Goal: Ask a question: Seek information or help from site administrators or community

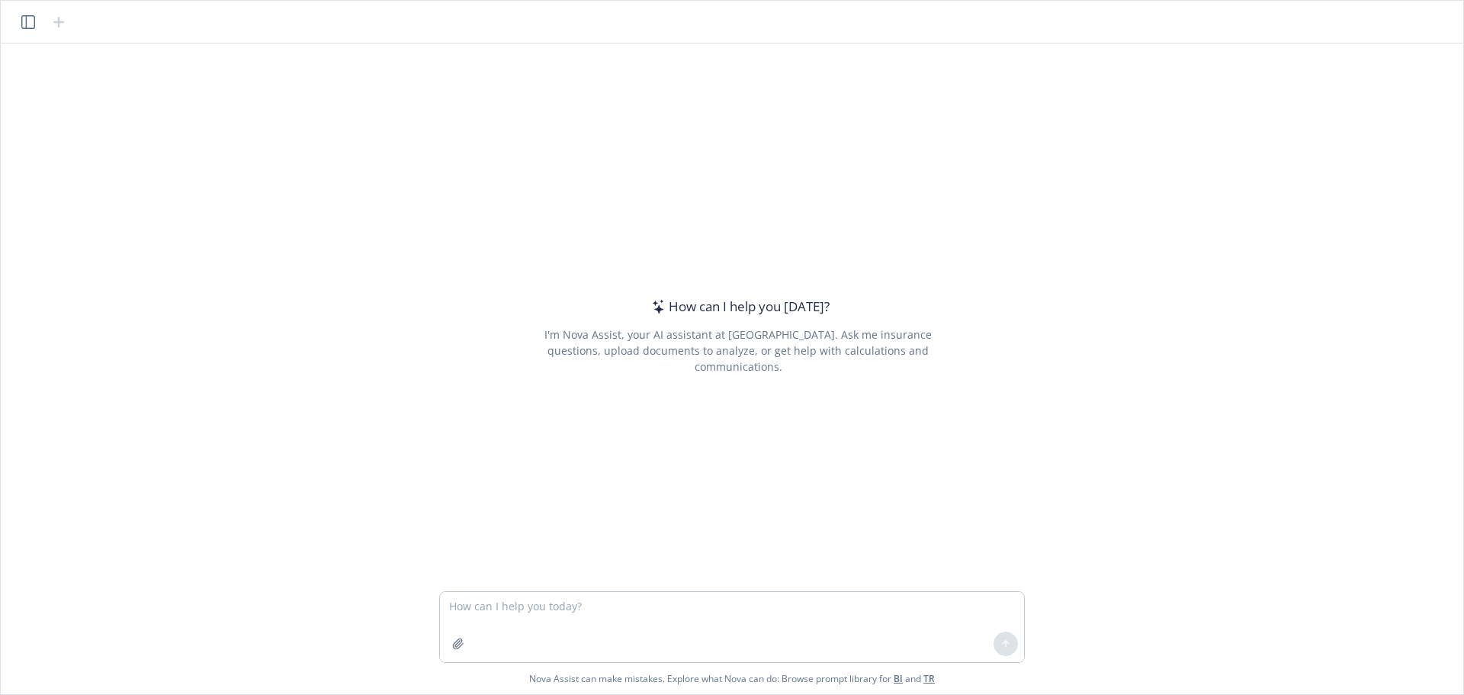
click at [584, 610] on textarea at bounding box center [732, 627] width 584 height 70
type textarea "How do I briefly explain ICHRAs to a client as I introduce [URL] as a solution …"
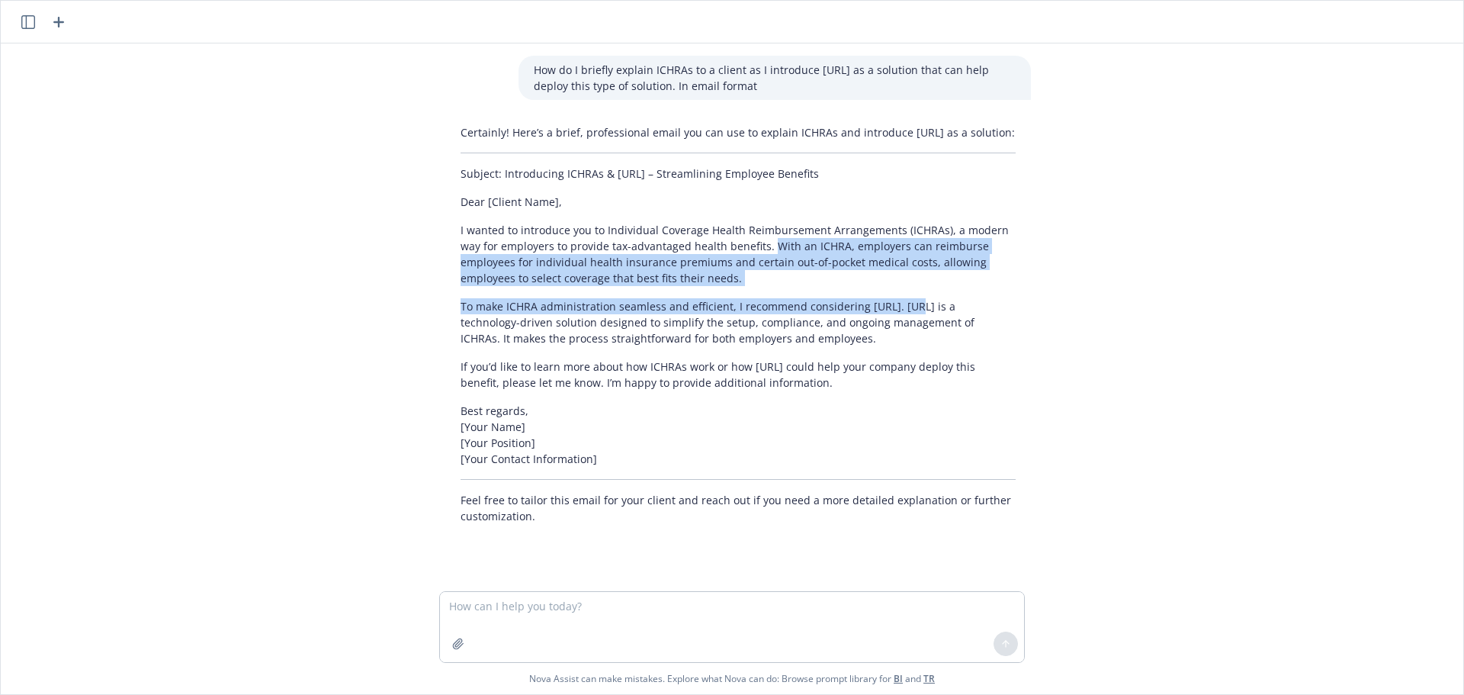
drag, startPoint x: 745, startPoint y: 247, endPoint x: 905, endPoint y: 306, distance: 170.6
click at [905, 306] on div "Certainly! Here’s a brief, professional email you can use to explain ICHRAs and…" at bounding box center [738, 324] width 586 height 412
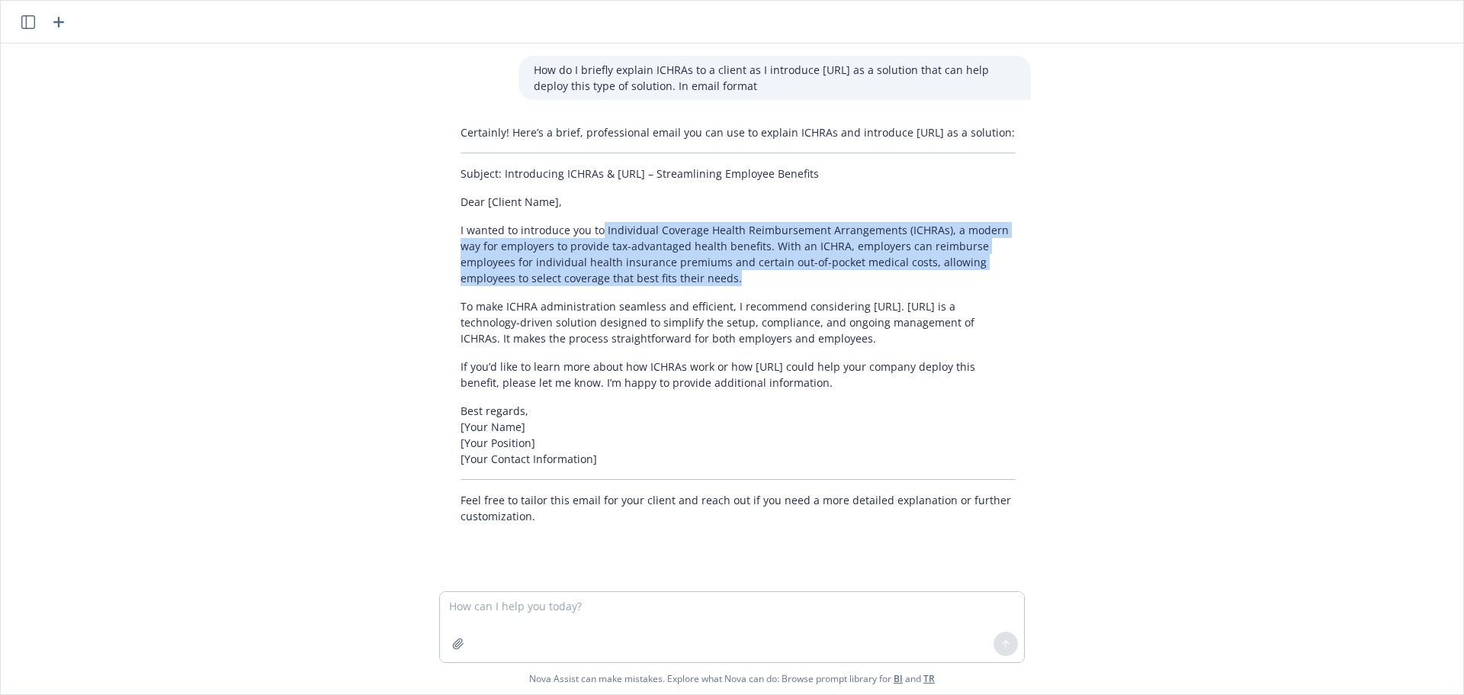
drag, startPoint x: 595, startPoint y: 227, endPoint x: 690, endPoint y: 243, distance: 96.5
click at [728, 291] on div "Certainly! Here’s a brief, professional email you can use to explain ICHRAs and…" at bounding box center [738, 324] width 586 height 412
click at [606, 230] on p "I wanted to introduce you to Individual Coverage Health Reimbursement Arrangeme…" at bounding box center [738, 254] width 555 height 64
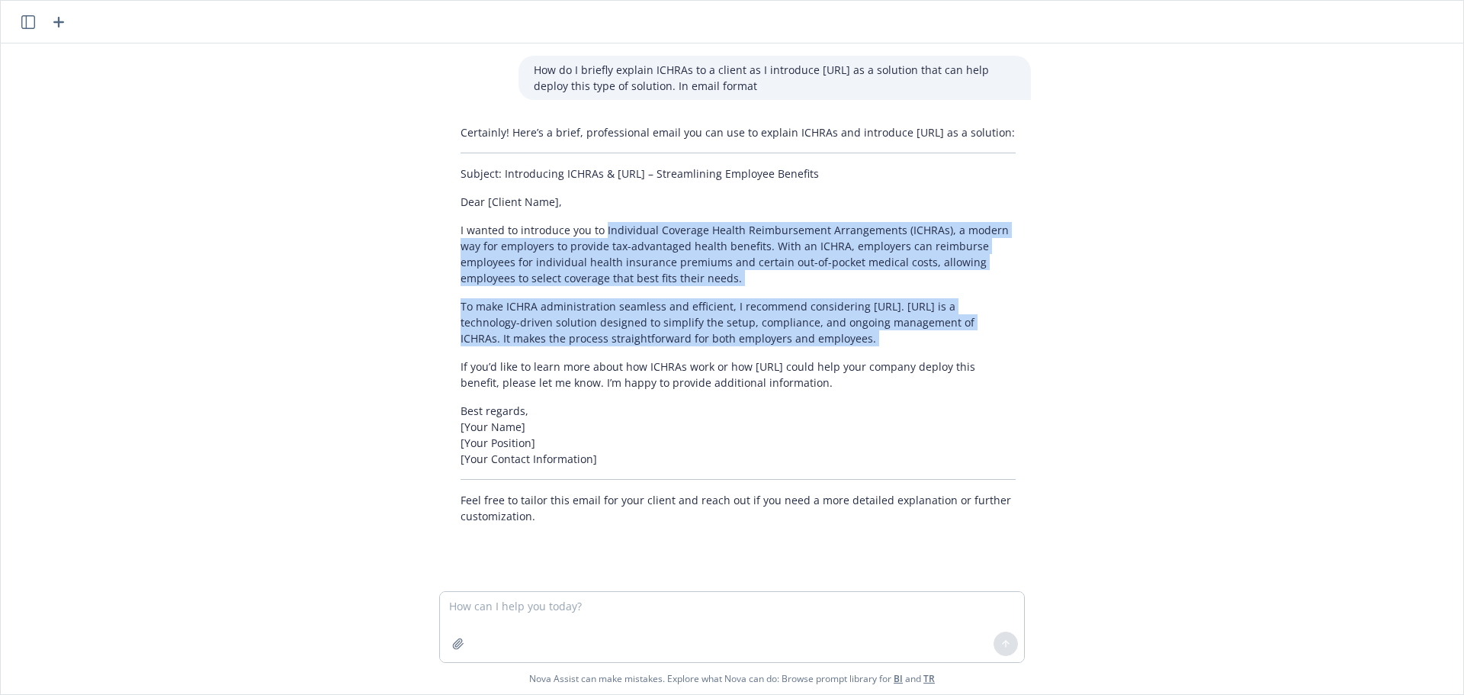
drag, startPoint x: 605, startPoint y: 229, endPoint x: 834, endPoint y: 344, distance: 256.8
click at [834, 344] on div "Certainly! Here’s a brief, professional email you can use to explain ICHRAs and…" at bounding box center [738, 324] width 586 height 412
